Goal: Use online tool/utility: Use online tool/utility

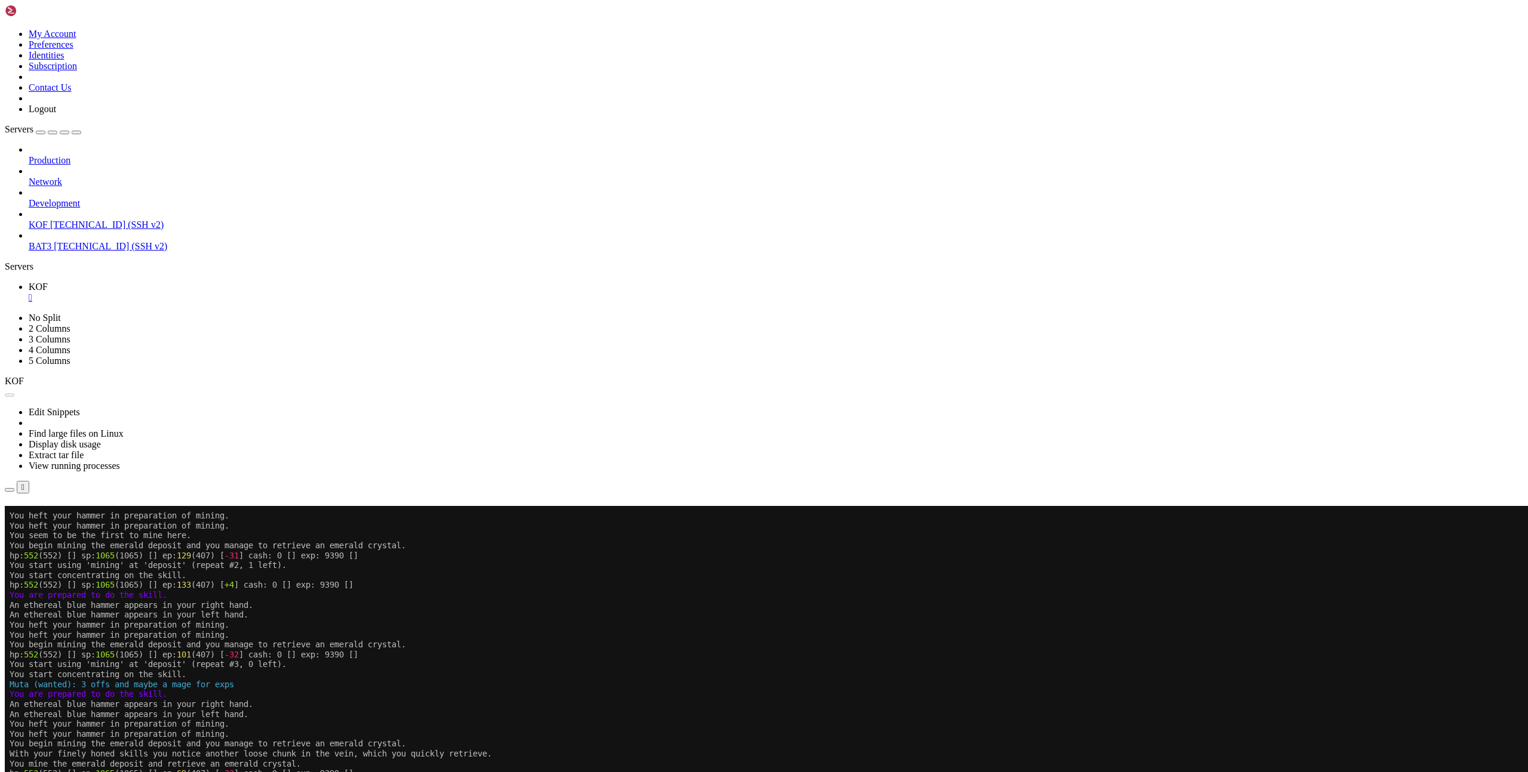
scroll to position [615, 0]
click at [53, 517] on button "Reconnect" at bounding box center [29, 523] width 48 height 13
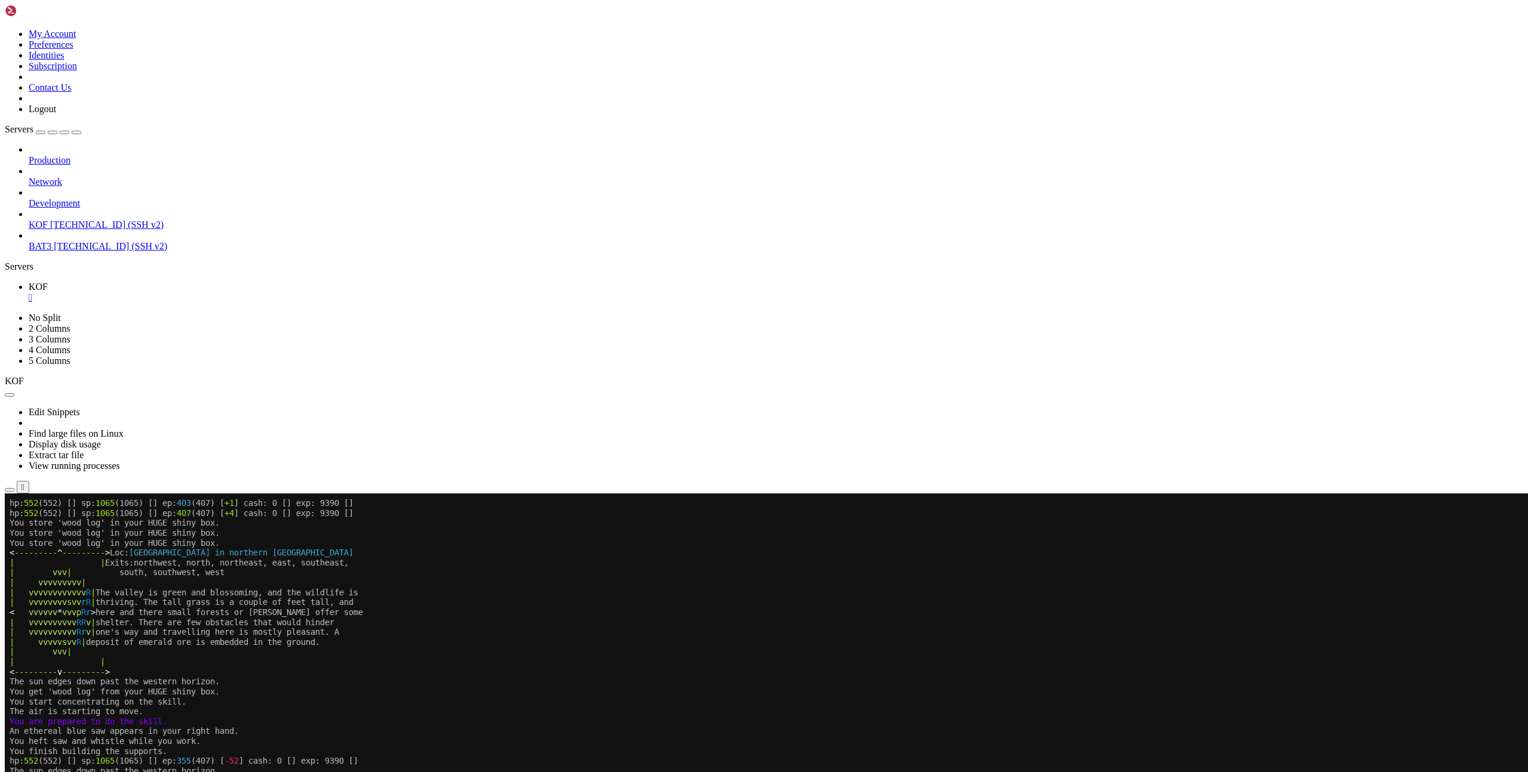
drag, startPoint x: 12, startPoint y: 1159, endPoint x: 227, endPoint y: 1159, distance: 215.5
copy span "[20:47]:Baltzebub (smoke+): selling points"
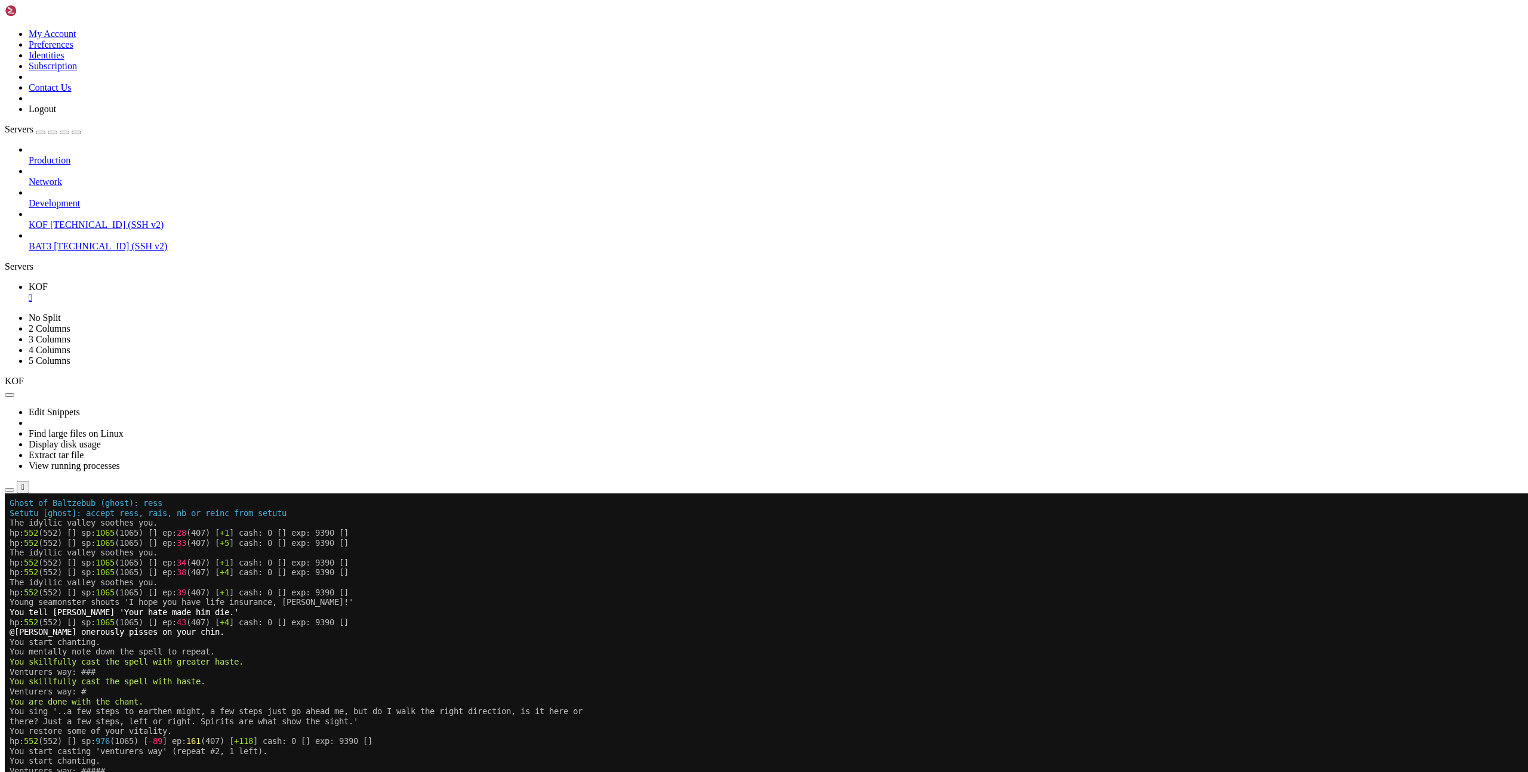
click at [934, 494] on x-fold at bounding box center [693, 496] width 1367 height 5
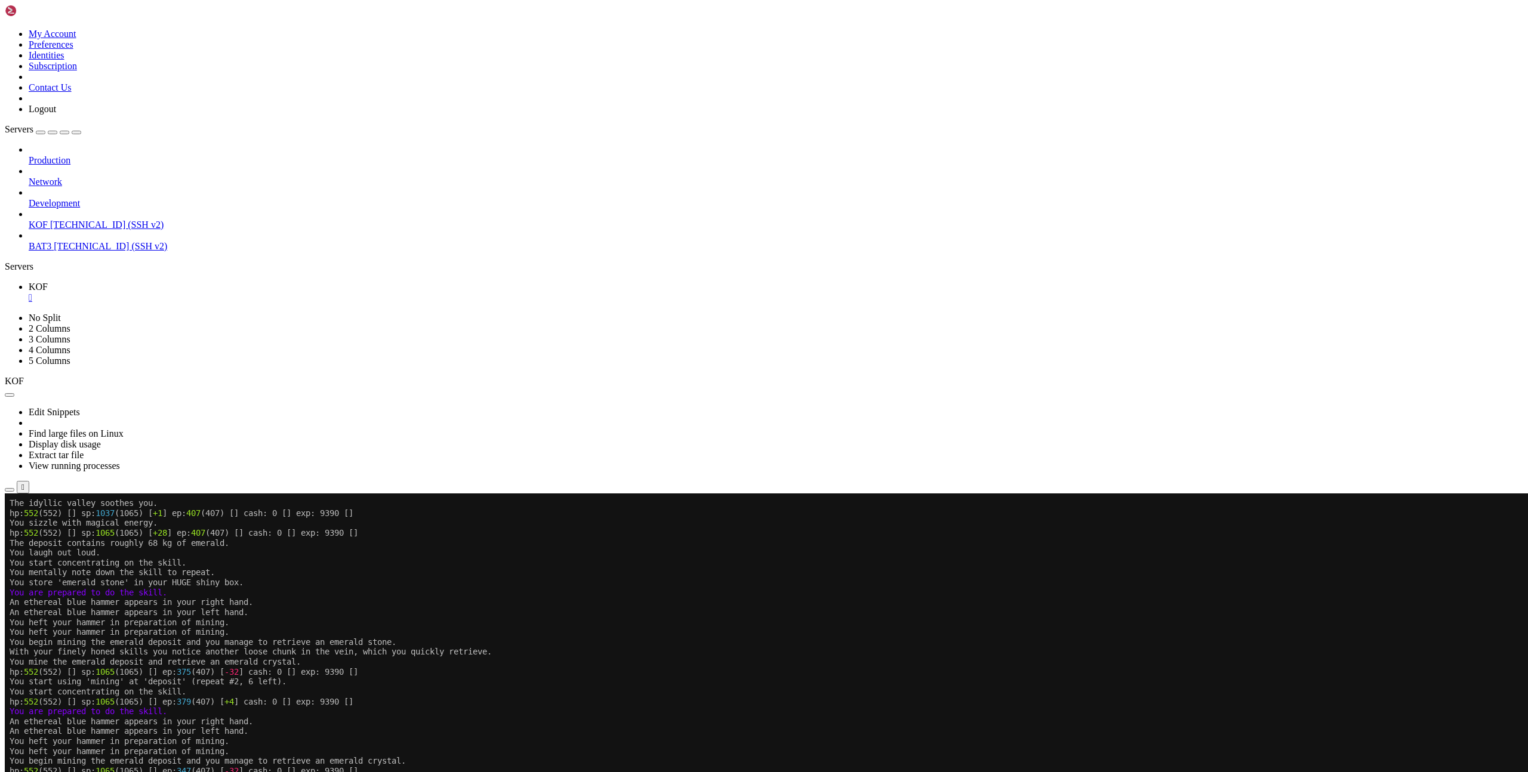
click at [694, 704] on x-row "hp: 552 (552) [] sp: 1065 (1065) [] ep: 379 (407) [ +4 ] cash: 0 [] exp: 9390 []" at bounding box center [693, 702] width 1367 height 10
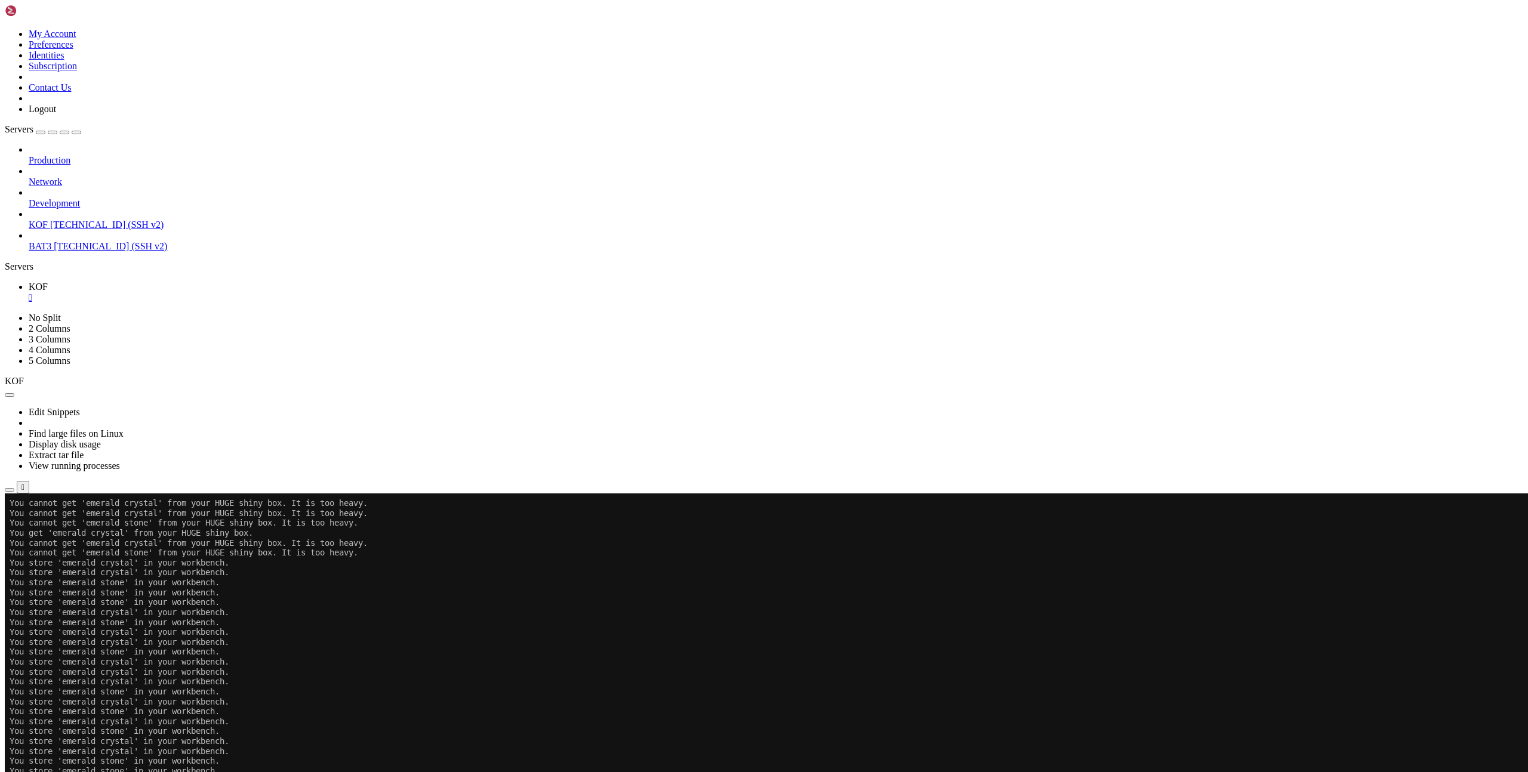
scroll to position [754, 0]
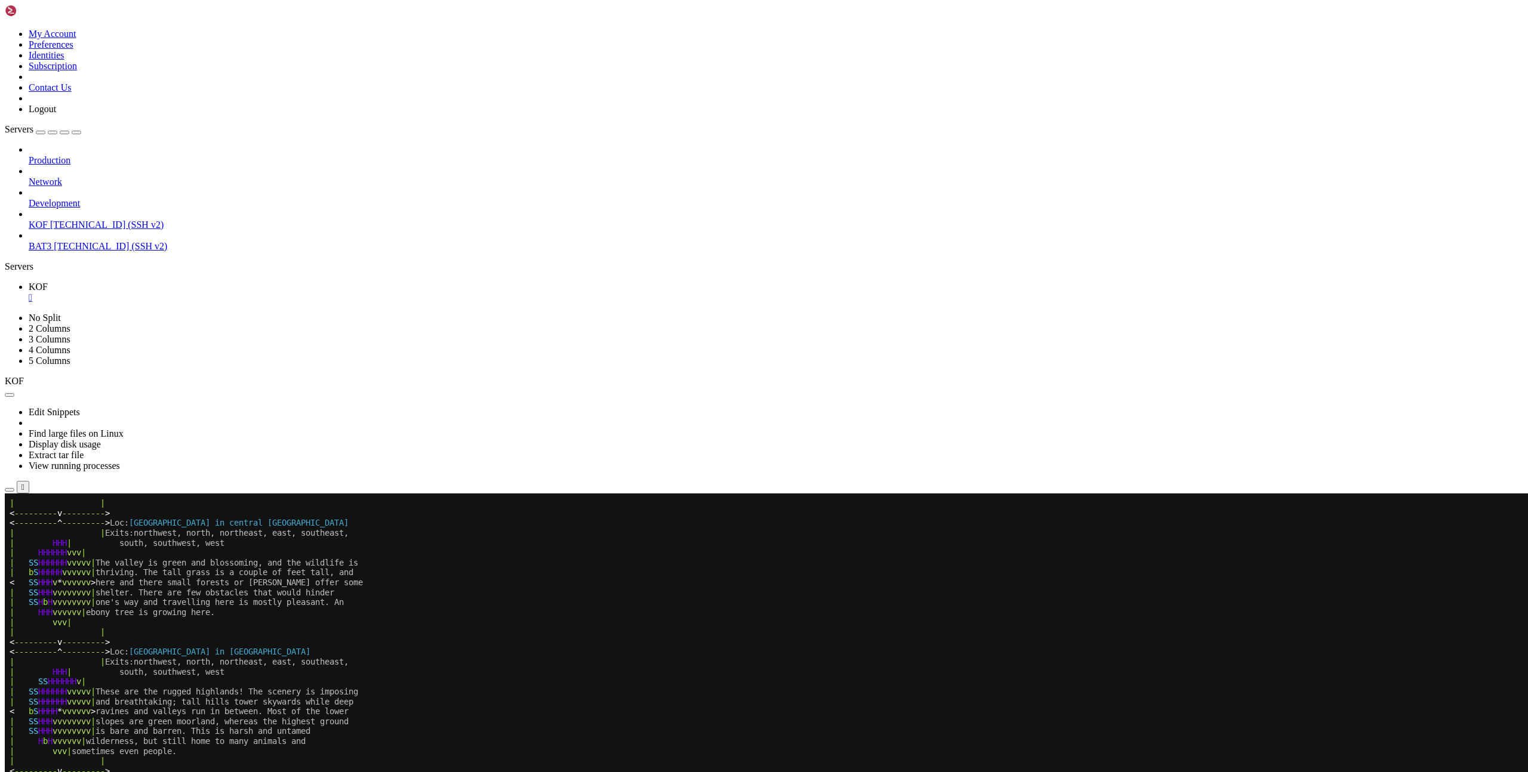
scroll to position [9, 0]
